Goal: Check status: Check status

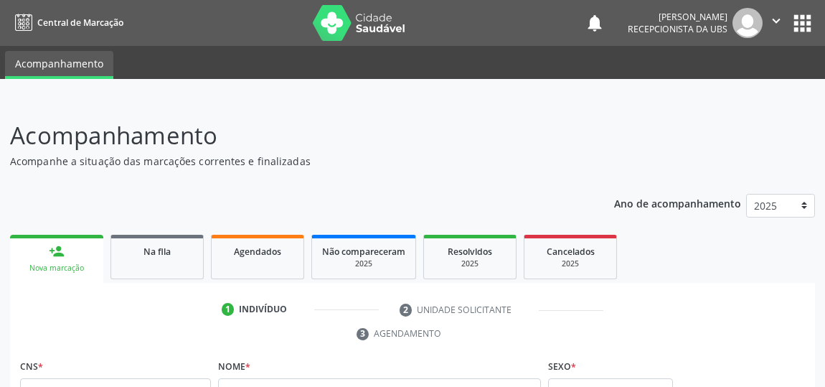
click at [168, 245] on span "Na fila" at bounding box center [156, 251] width 27 height 12
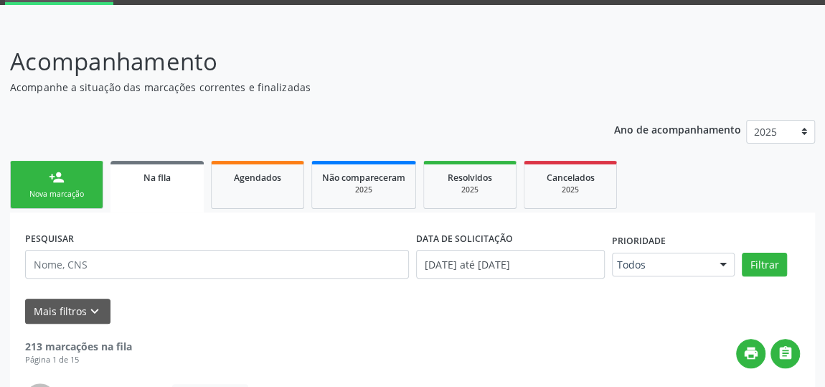
scroll to position [82, 0]
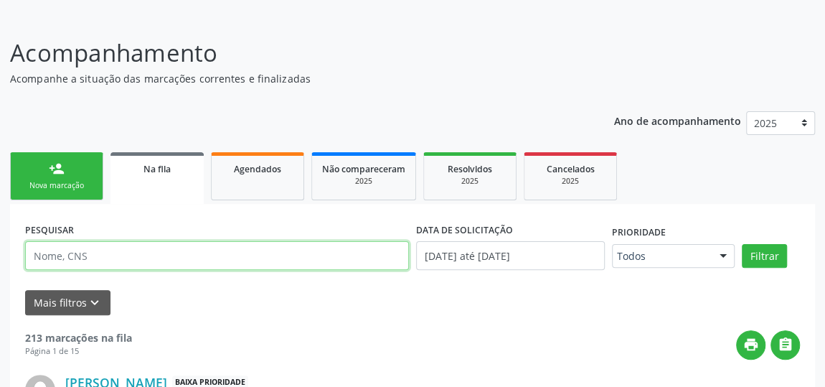
click at [181, 256] on input "text" at bounding box center [217, 255] width 384 height 29
type input "[PERSON_NAME]"
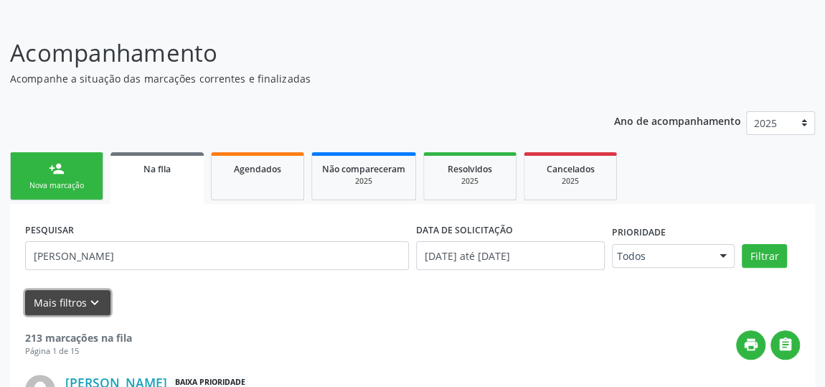
click at [50, 298] on button "Mais filtros keyboard_arrow_down" at bounding box center [67, 302] width 85 height 25
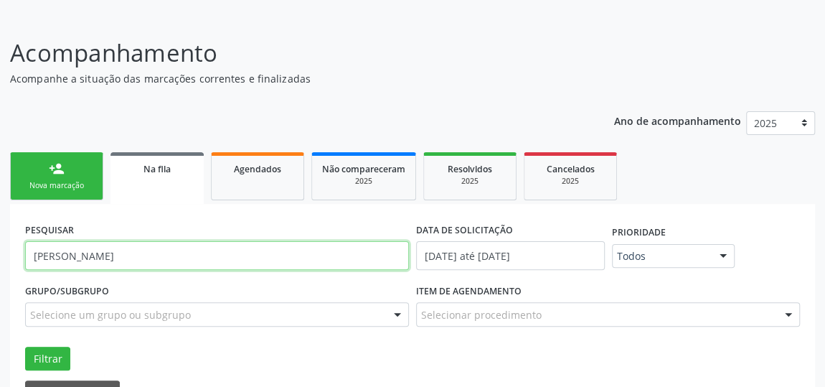
click at [334, 251] on input "[PERSON_NAME]" at bounding box center [217, 255] width 384 height 29
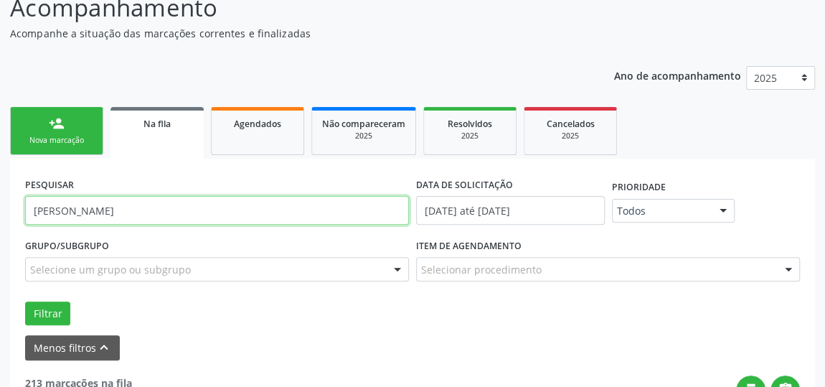
scroll to position [148, 0]
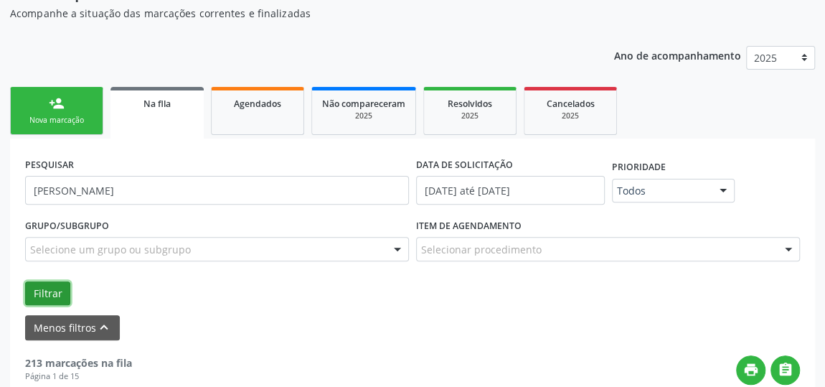
click at [47, 290] on button "Filtrar" at bounding box center [47, 293] width 45 height 24
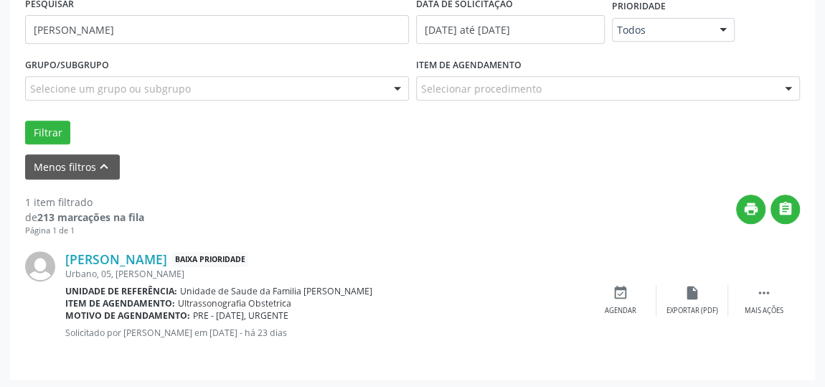
scroll to position [0, 0]
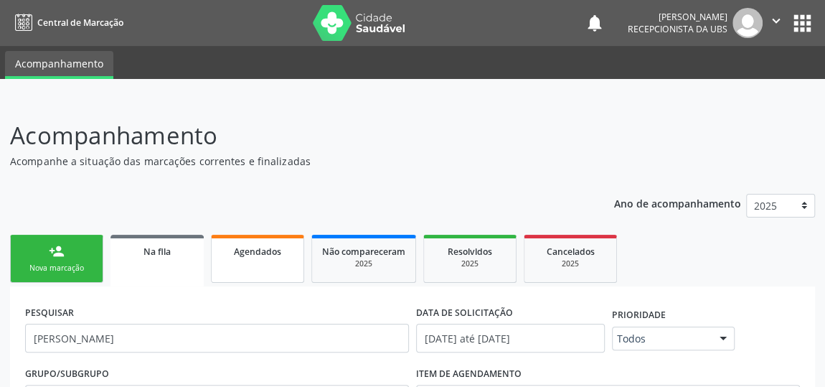
click at [271, 264] on link "Agendados" at bounding box center [257, 258] width 93 height 48
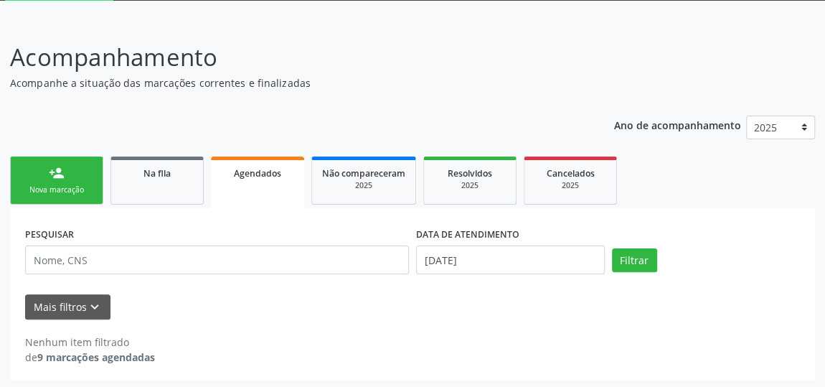
scroll to position [79, 0]
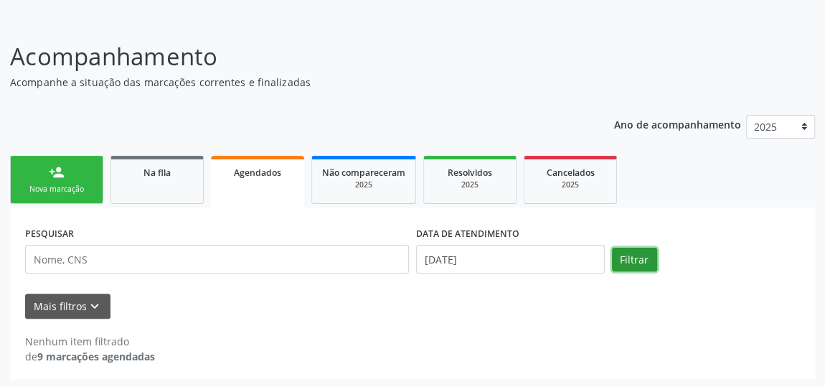
click at [638, 256] on button "Filtrar" at bounding box center [634, 259] width 45 height 24
click at [265, 177] on div "Agendados" at bounding box center [257, 171] width 73 height 15
click at [642, 257] on button "Filtrar" at bounding box center [634, 259] width 45 height 24
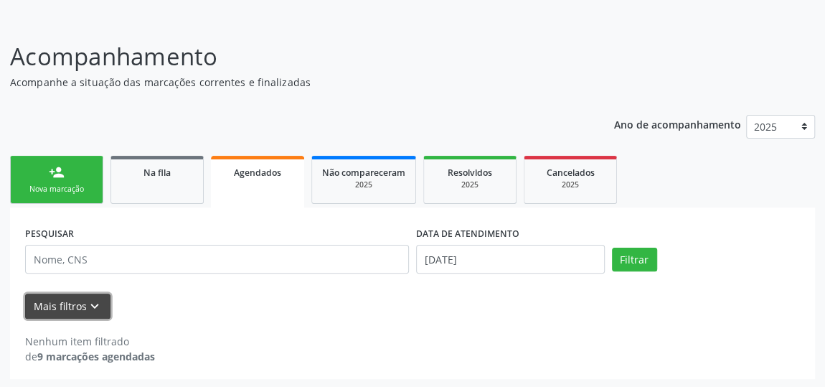
click at [77, 303] on button "Mais filtros keyboard_arrow_down" at bounding box center [67, 305] width 85 height 25
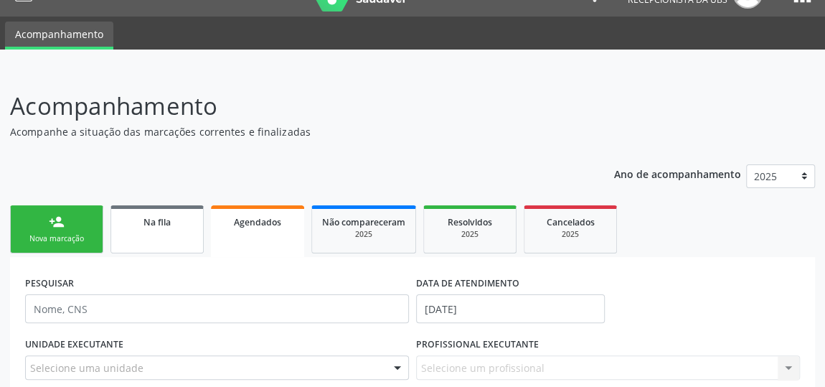
scroll to position [0, 0]
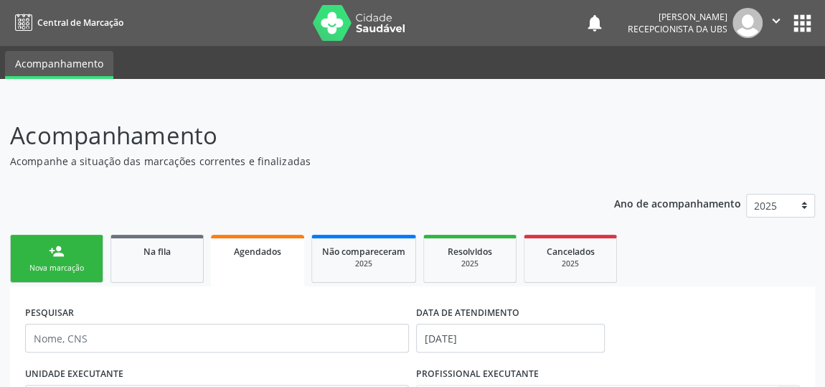
click at [49, 253] on div "person_add" at bounding box center [57, 251] width 16 height 16
